Goal: Information Seeking & Learning: Learn about a topic

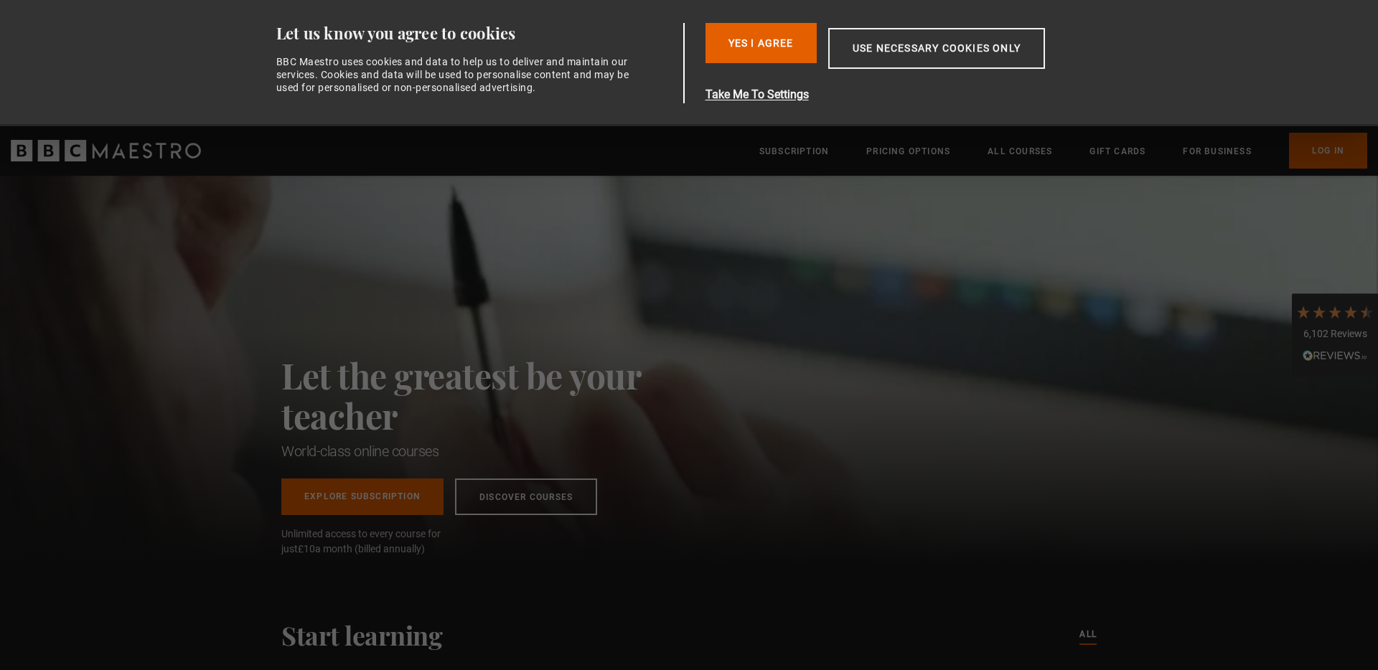
click at [778, 50] on button "Yes I Agree" at bounding box center [760, 43] width 111 height 40
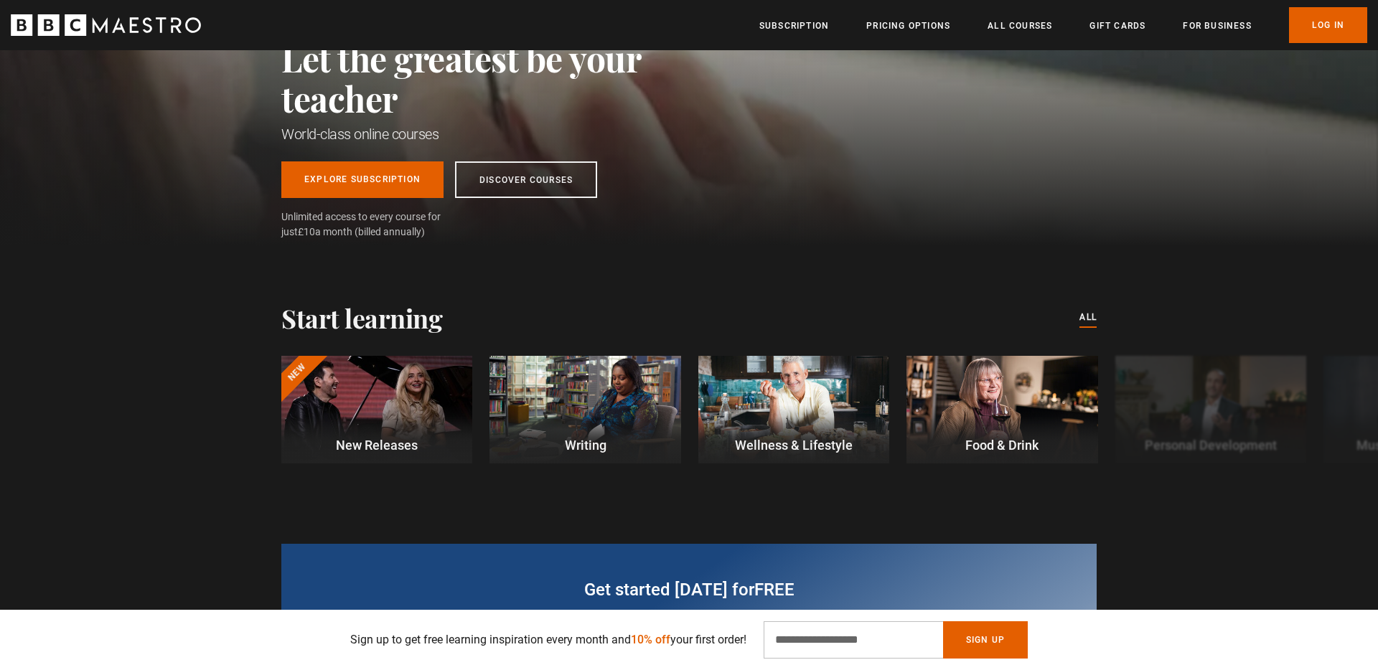
scroll to position [203, 0]
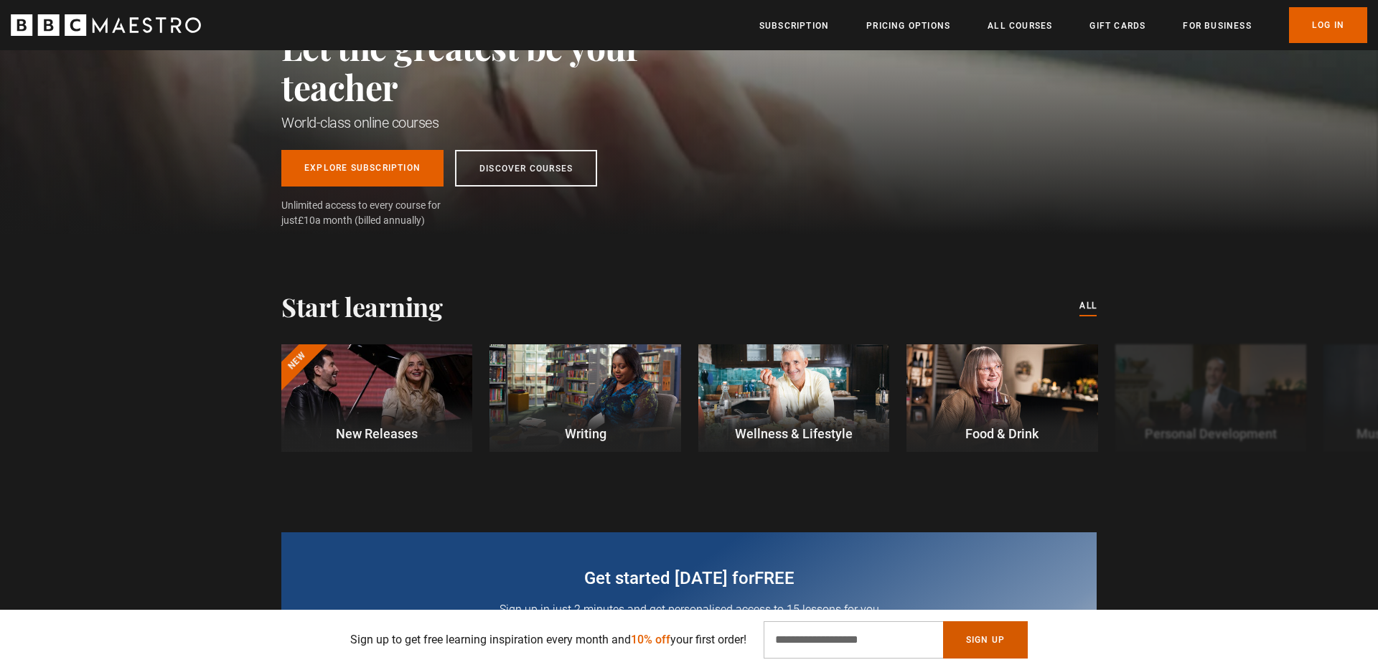
click at [995, 639] on button "Sign Up" at bounding box center [985, 640] width 85 height 37
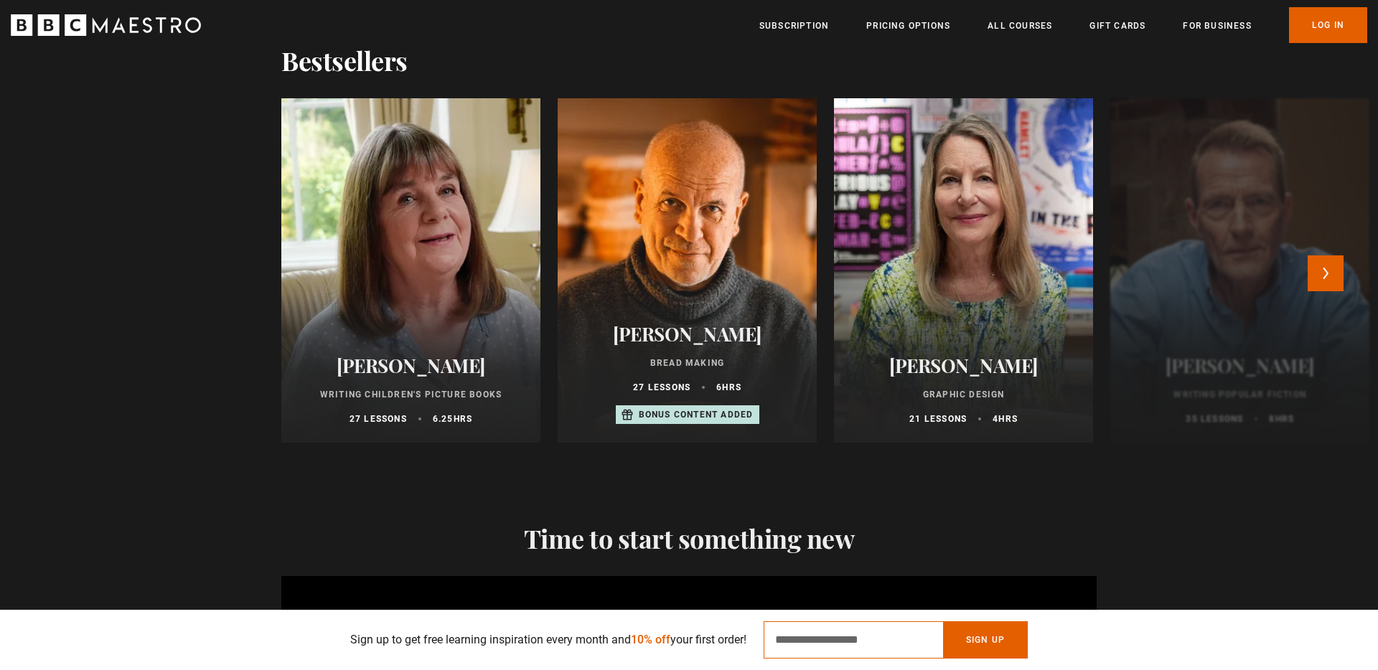
scroll to position [0, 564]
click at [1327, 273] on button "Next" at bounding box center [1326, 273] width 36 height 36
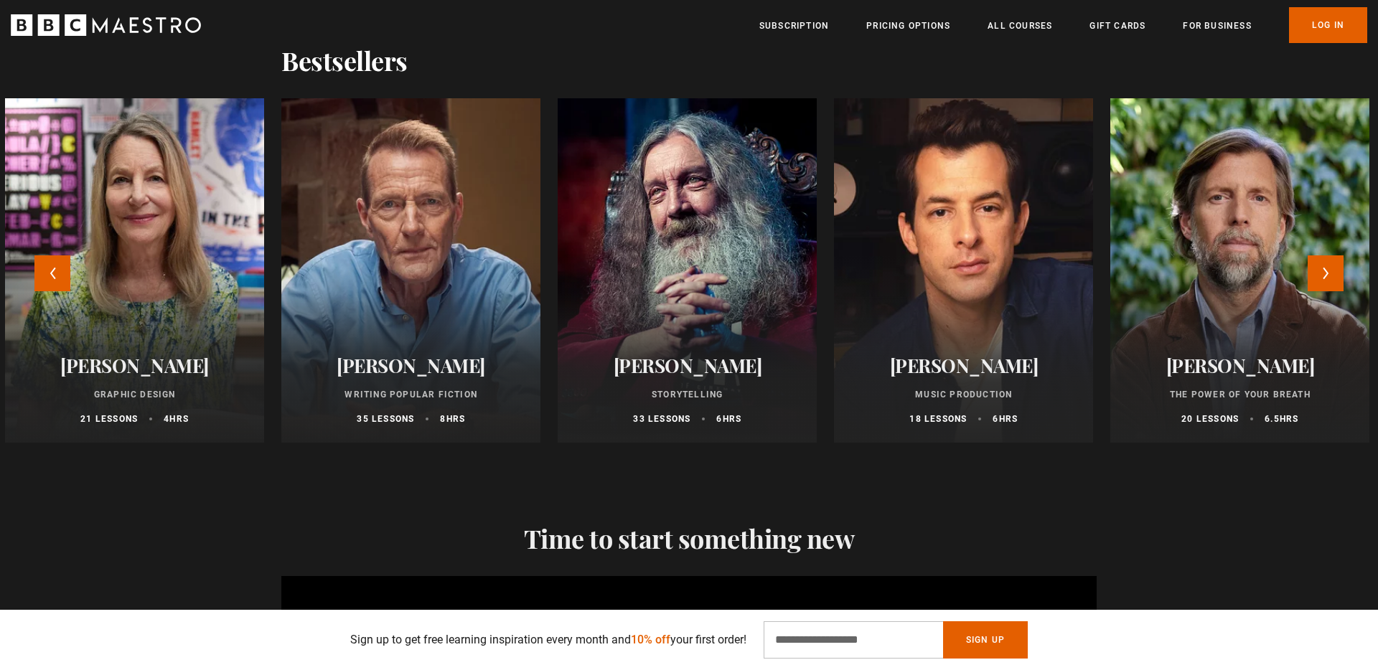
click at [946, 282] on div at bounding box center [963, 270] width 285 height 379
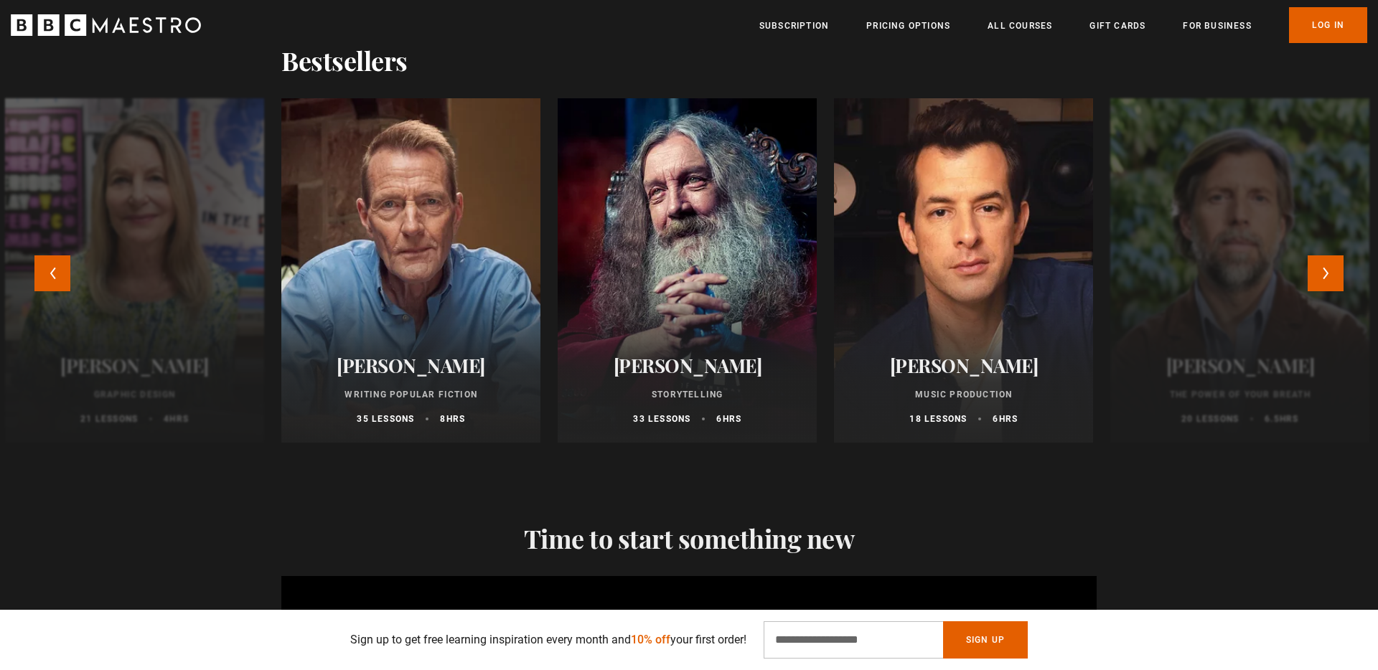
scroll to position [0, 752]
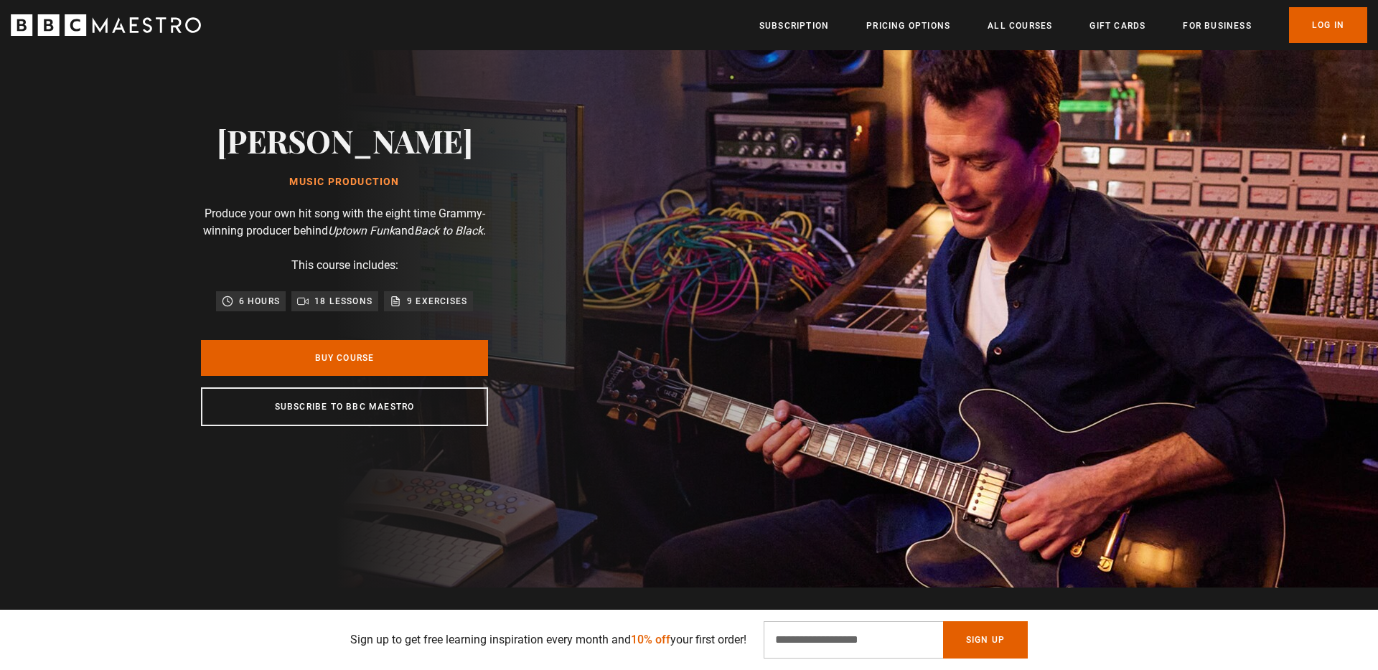
scroll to position [83, 0]
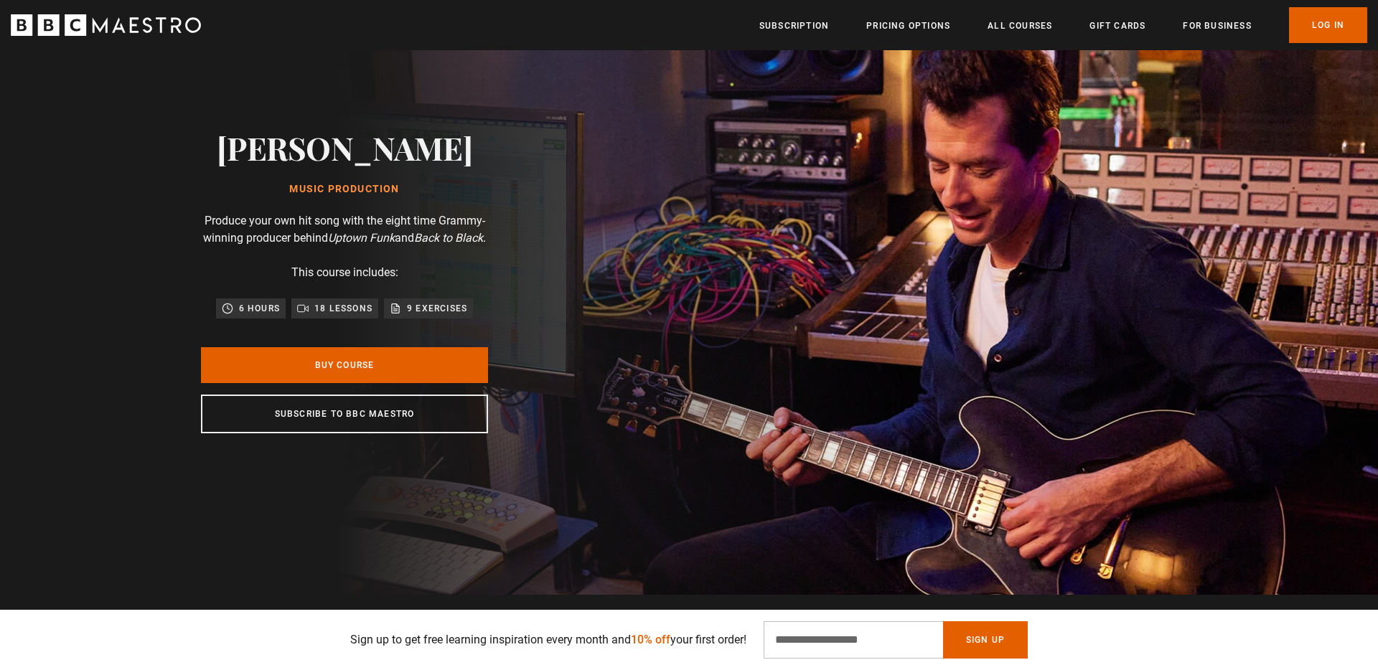
click at [121, 21] on icon "BBC Maestro" at bounding box center [106, 25] width 190 height 22
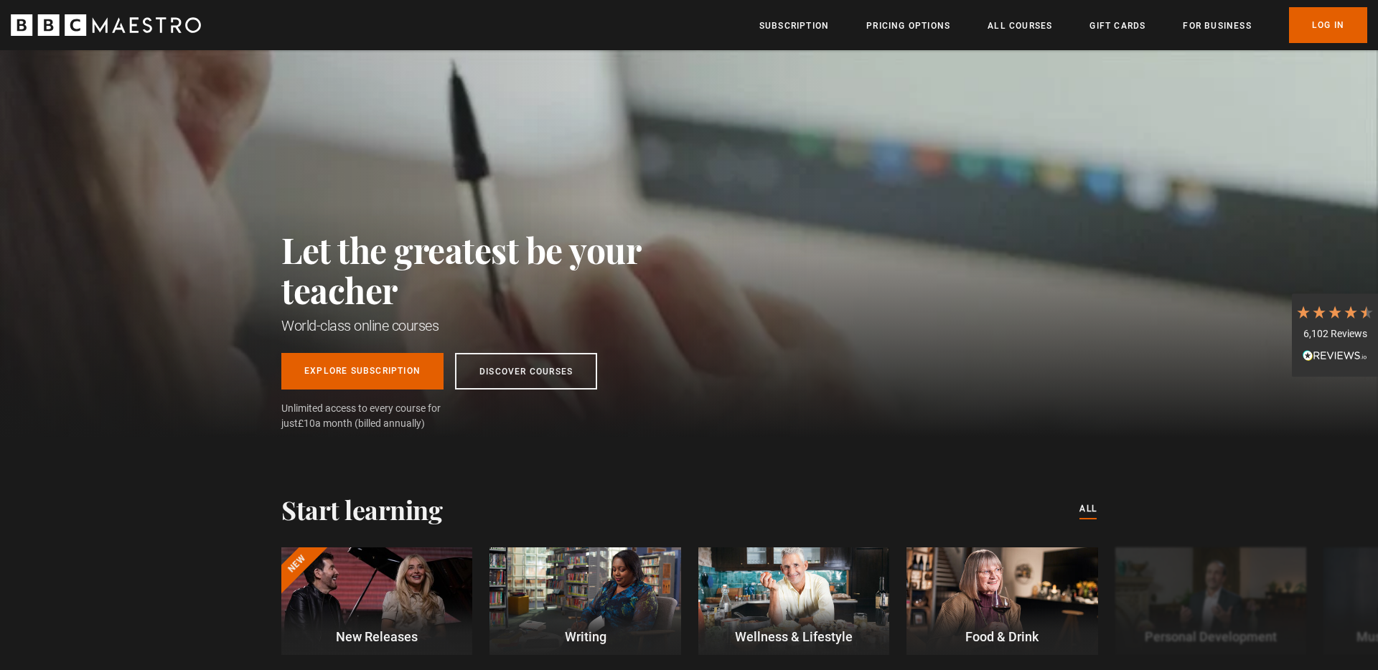
scroll to position [0, 940]
